Goal: Information Seeking & Learning: Learn about a topic

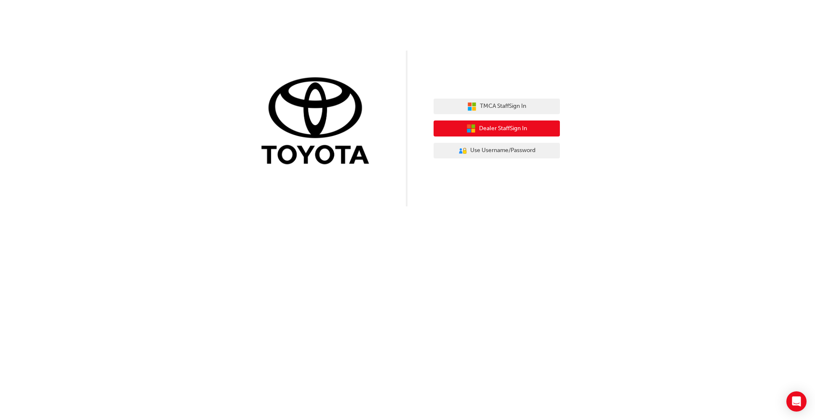
click at [517, 127] on span "Dealer Staff Sign In" at bounding box center [503, 129] width 48 height 10
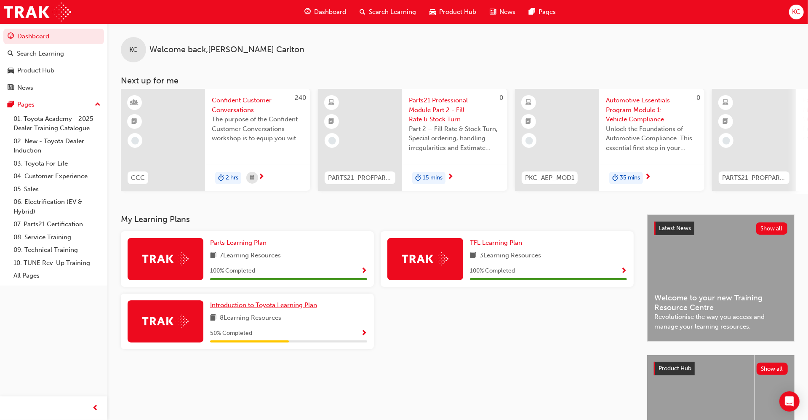
click at [261, 308] on span "Introduction to Toyota Learning Plan" at bounding box center [263, 305] width 107 height 8
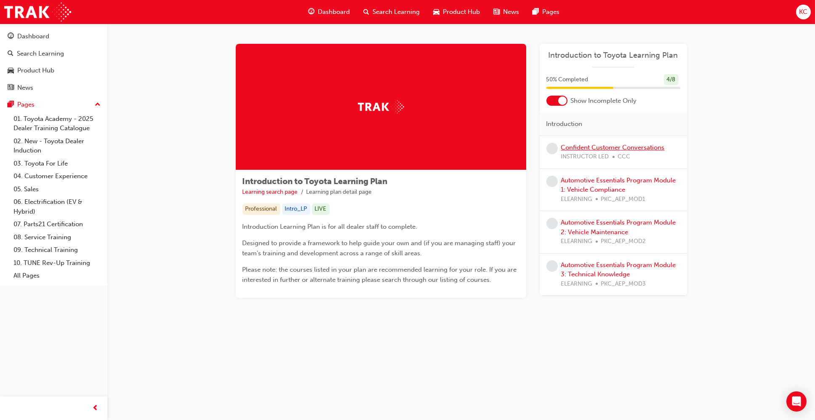
click at [594, 148] on link "Confident Customer Conversations" at bounding box center [613, 148] width 104 height 8
click at [556, 184] on span "learningRecordVerb_NONE-icon" at bounding box center [552, 181] width 11 height 11
click at [548, 176] on span "learningRecordVerb_NONE-icon" at bounding box center [552, 181] width 11 height 11
click at [547, 148] on span "learningRecordVerb_NONE-icon" at bounding box center [552, 148] width 11 height 11
click at [552, 224] on span "learningRecordVerb_NONE-icon" at bounding box center [552, 223] width 11 height 11
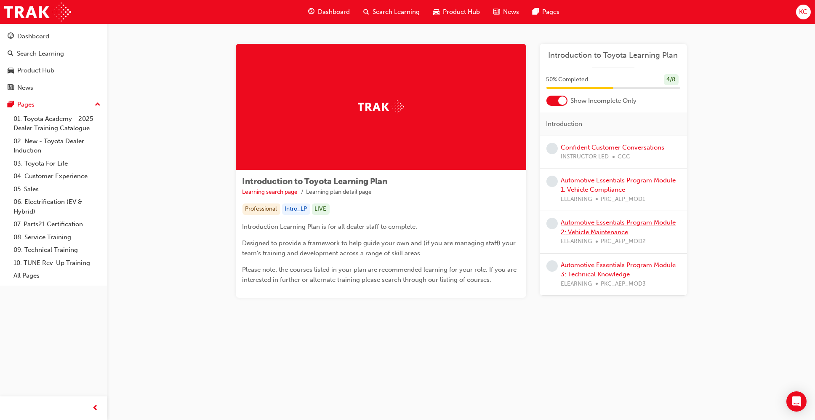
click at [572, 221] on link "Automotive Essentials Program Module 2: Vehicle Maintenance" at bounding box center [618, 227] width 115 height 17
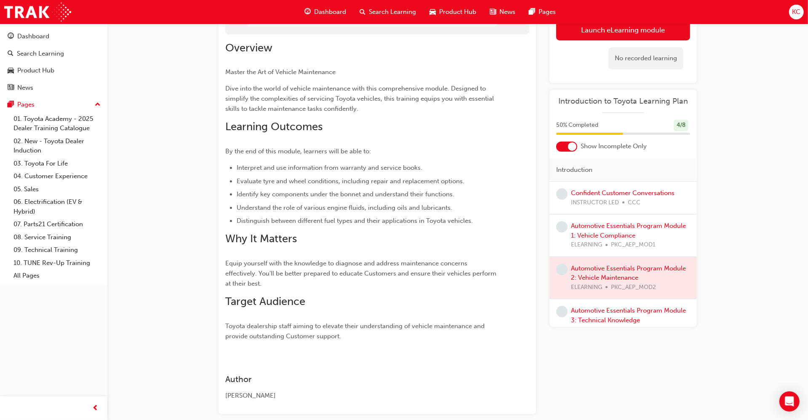
scroll to position [140, 0]
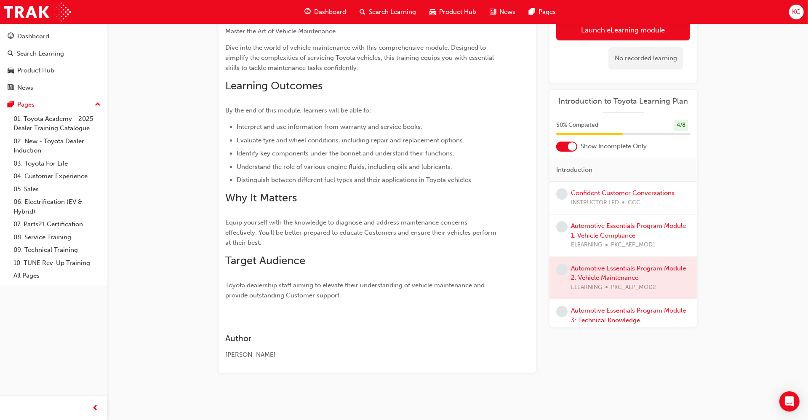
click at [563, 224] on span "learningRecordVerb_NONE-icon" at bounding box center [561, 226] width 11 height 11
click at [581, 224] on link "Automotive Essentials Program Module 1: Vehicle Compliance" at bounding box center [628, 230] width 115 height 17
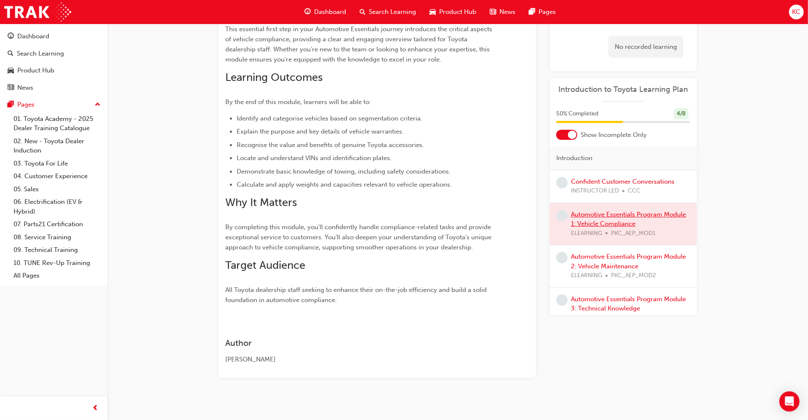
scroll to position [89, 0]
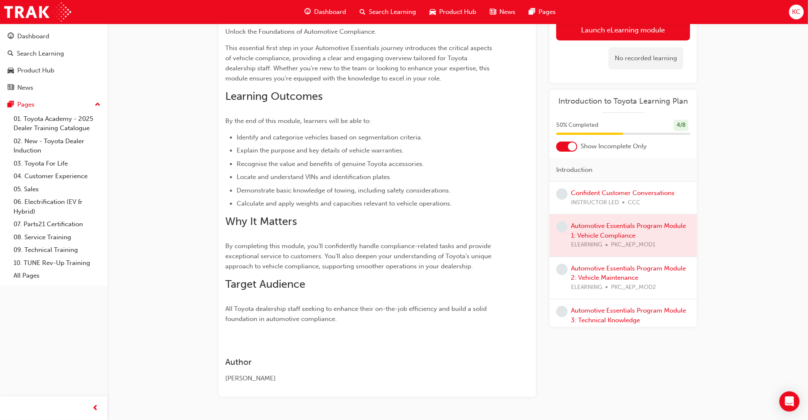
click at [615, 232] on div at bounding box center [622, 235] width 147 height 42
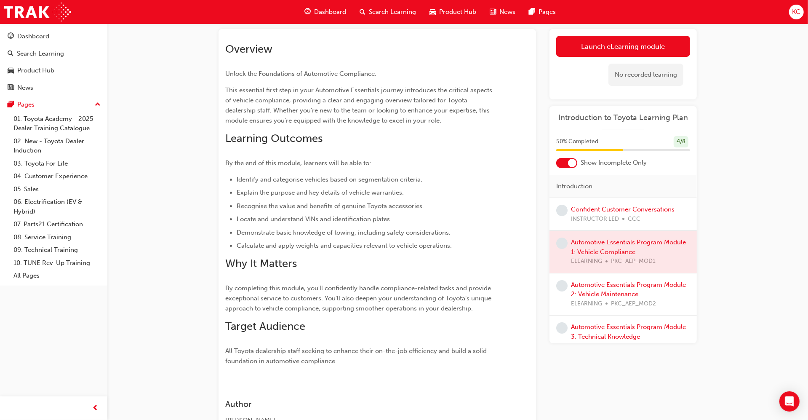
scroll to position [0, 0]
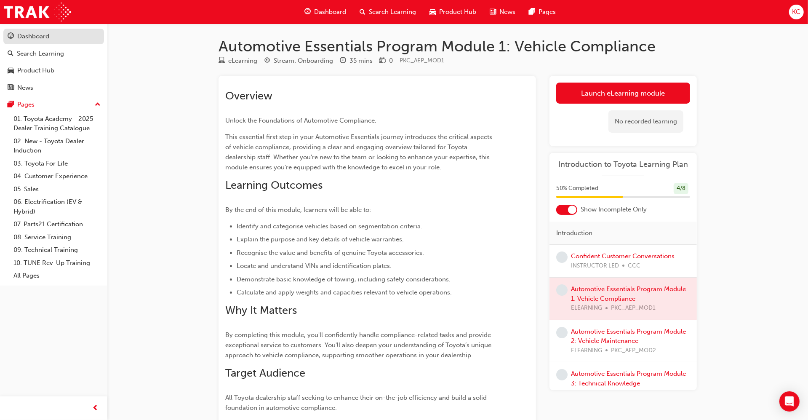
click at [49, 40] on div "Dashboard" at bounding box center [54, 36] width 92 height 11
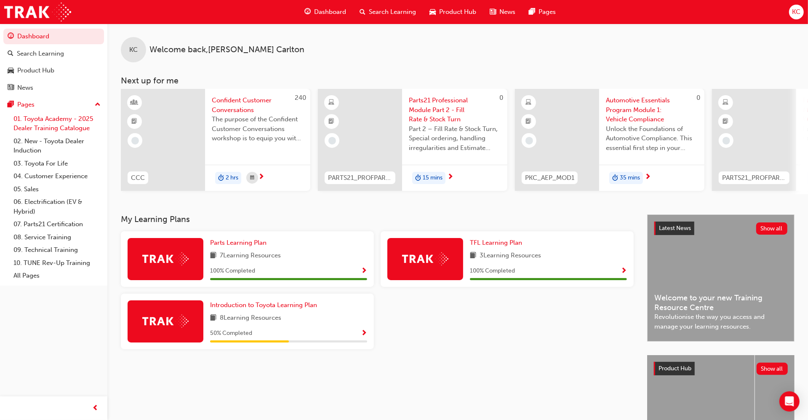
click at [60, 124] on link "01. Toyota Academy - 2025 Dealer Training Catalogue" at bounding box center [57, 123] width 94 height 22
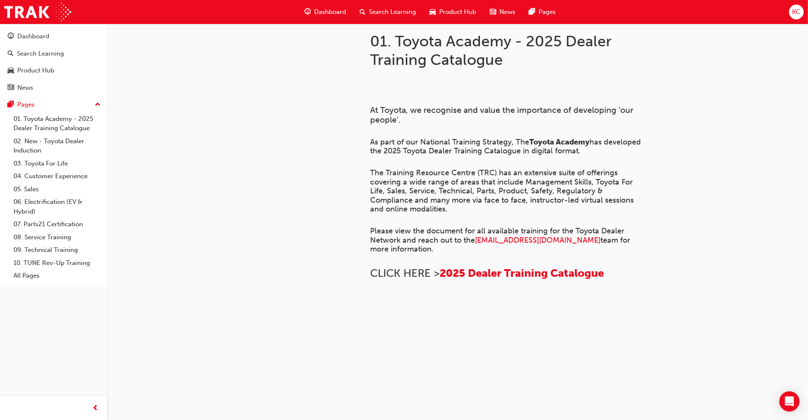
scroll to position [400, 0]
click at [56, 164] on link "03. Toyota For Life" at bounding box center [57, 163] width 94 height 13
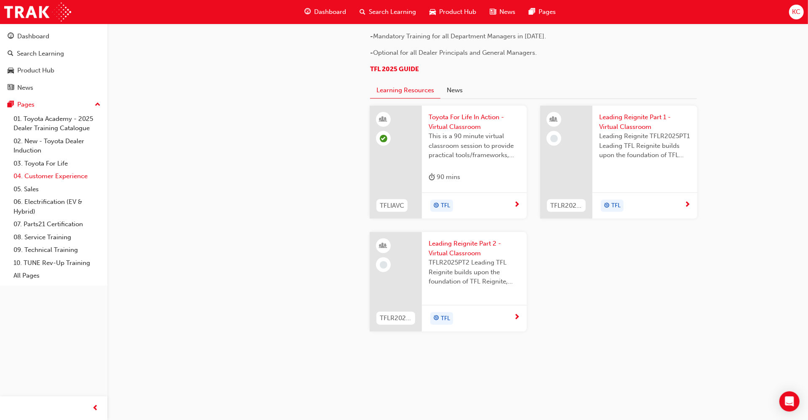
scroll to position [624, 0]
click at [37, 69] on div "Product Hub" at bounding box center [35, 71] width 37 height 10
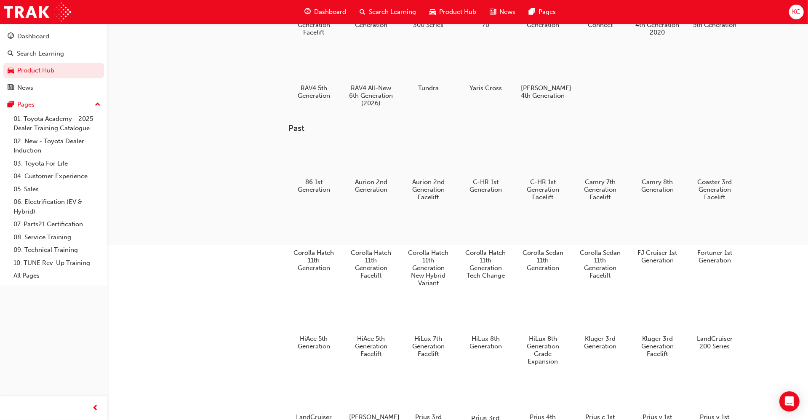
scroll to position [327, 0]
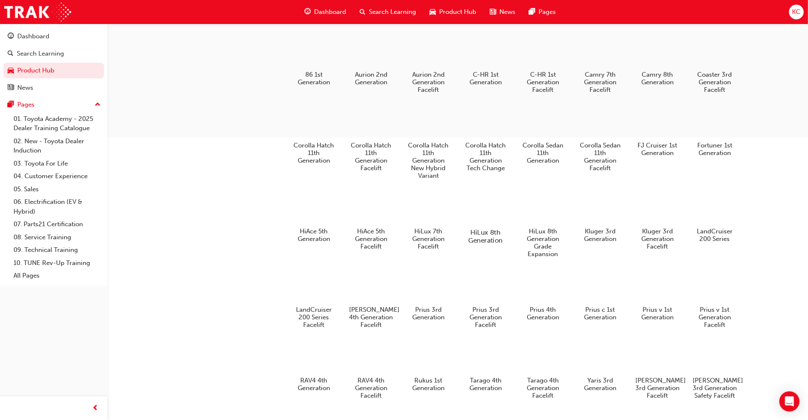
click at [483, 237] on h5 "HiLux 8th Generation" at bounding box center [485, 236] width 47 height 16
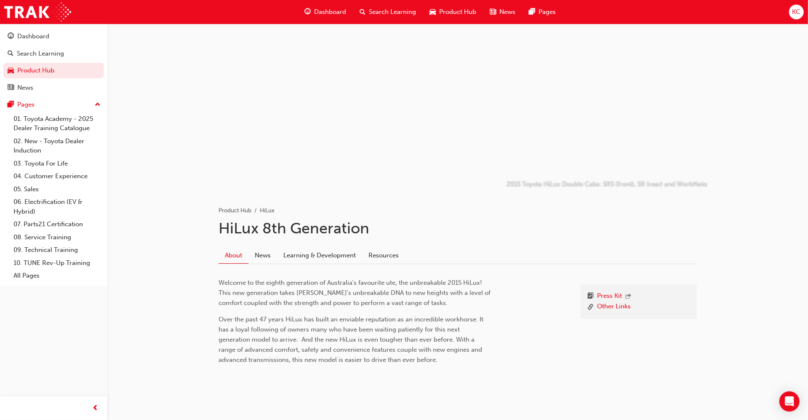
scroll to position [11, 0]
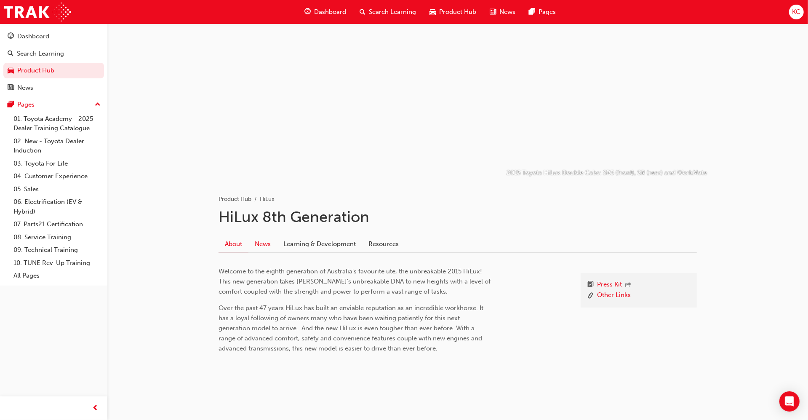
click at [264, 243] on link "News" at bounding box center [262, 244] width 29 height 16
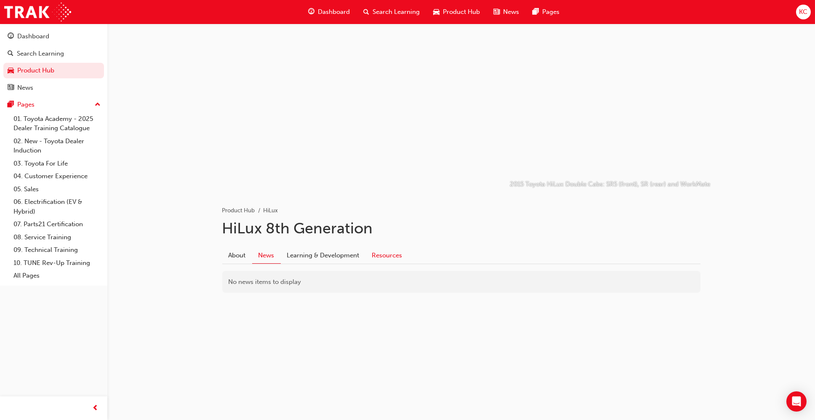
click at [387, 254] on link "Resources" at bounding box center [387, 255] width 43 height 16
click at [241, 317] on link "Press Kit" at bounding box center [246, 319] width 25 height 8
